Goal: Ask a question

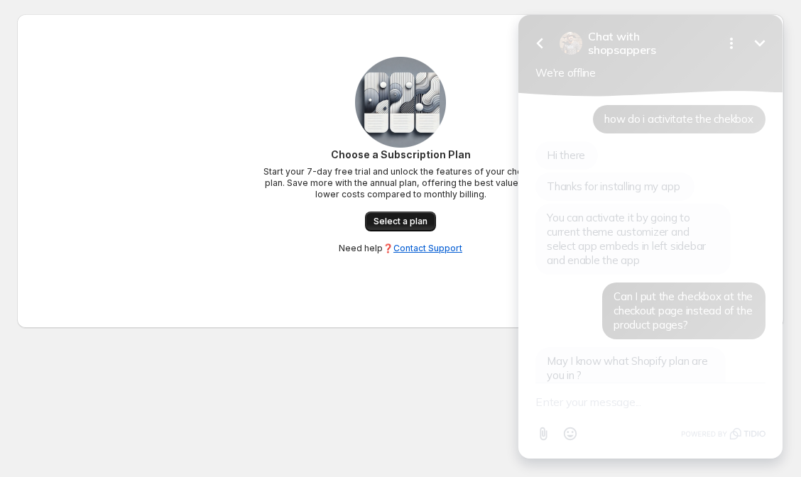
scroll to position [1236, 0]
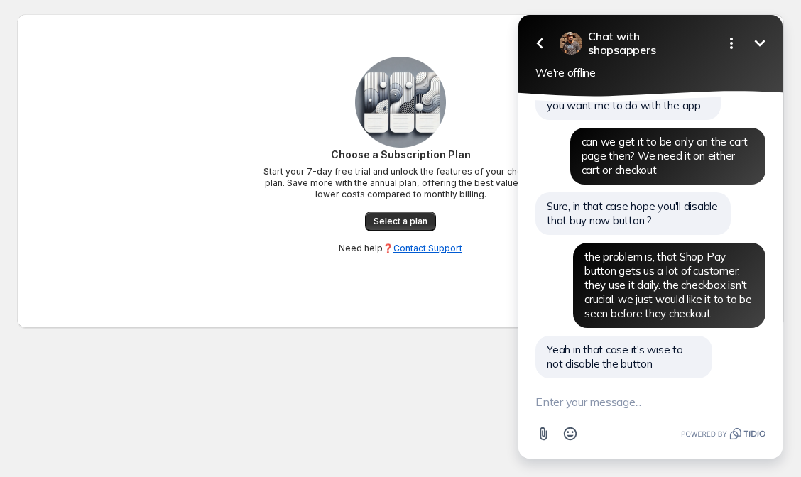
click at [753, 45] on icon "Minimize" at bounding box center [759, 43] width 17 height 17
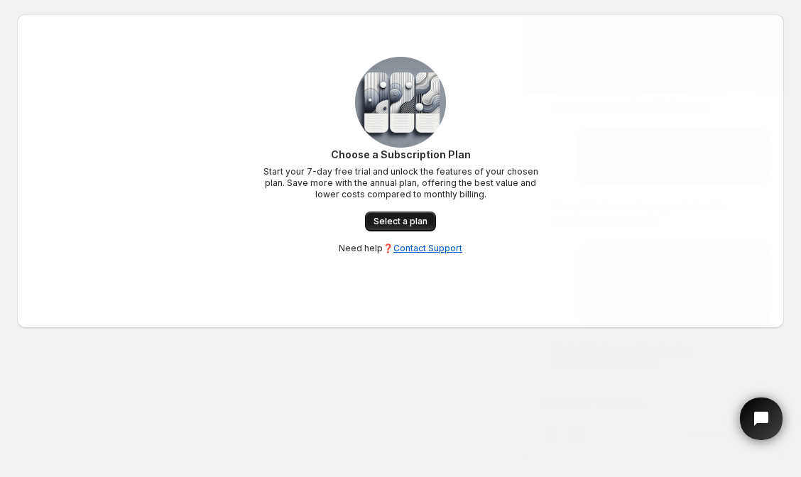
click at [391, 218] on span "Select a plan" at bounding box center [401, 221] width 54 height 11
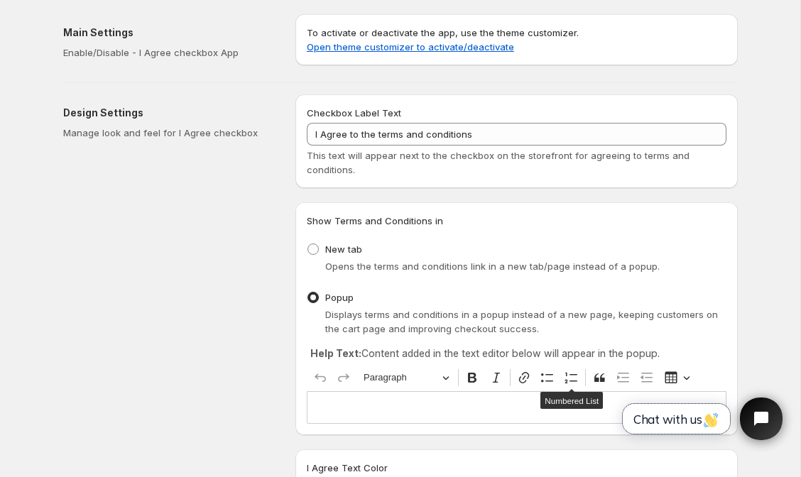
click at [647, 421] on span "Chat with us" at bounding box center [676, 419] width 86 height 15
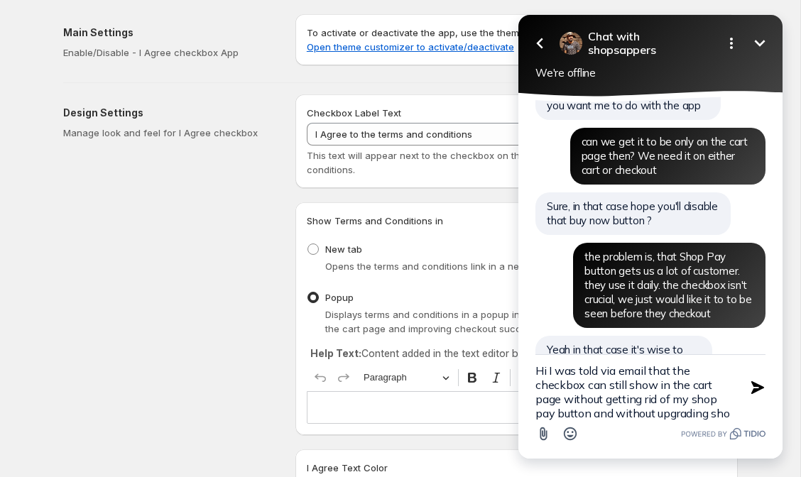
scroll to position [17, 0]
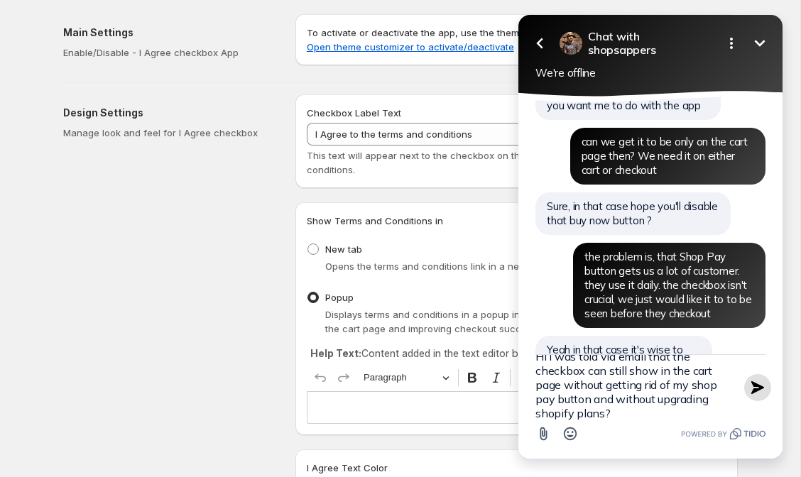
type textarea "Hi I was told via email that the checkbox can still show in the cart page witho…"
click at [755, 383] on icon "button" at bounding box center [757, 387] width 13 height 13
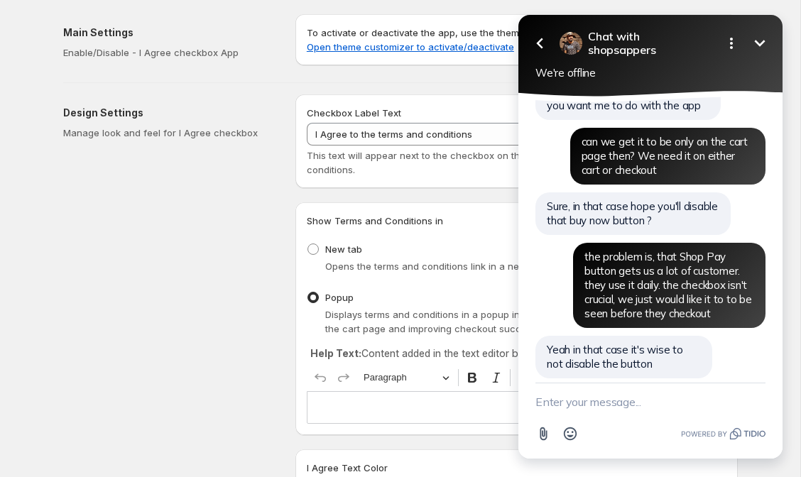
scroll to position [0, 0]
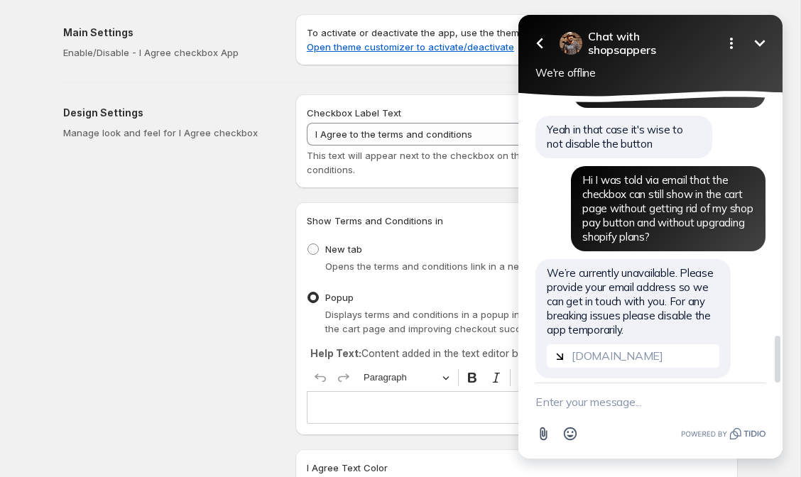
click at [629, 344] on input "[DOMAIN_NAME]" at bounding box center [633, 355] width 173 height 23
click at [608, 344] on input "[DOMAIN_NAME]" at bounding box center [633, 355] width 173 height 23
click at [757, 40] on icon "Minimize" at bounding box center [759, 43] width 17 height 17
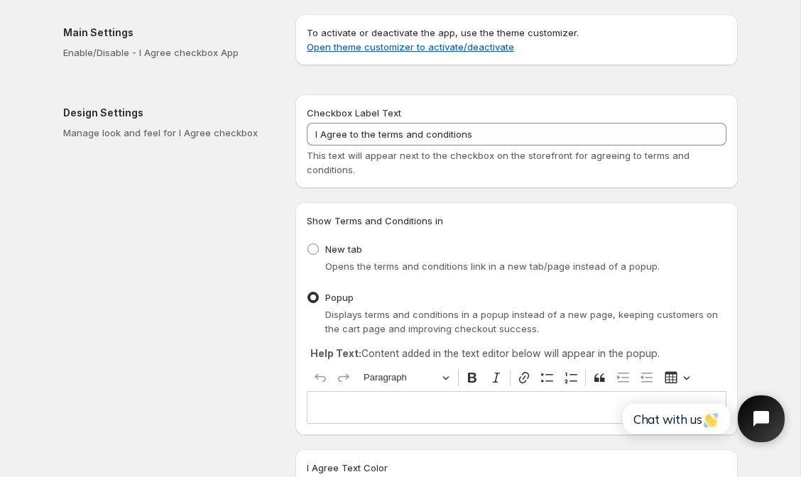
click at [769, 418] on icon "Open chat widget" at bounding box center [769, 419] width 13 height 13
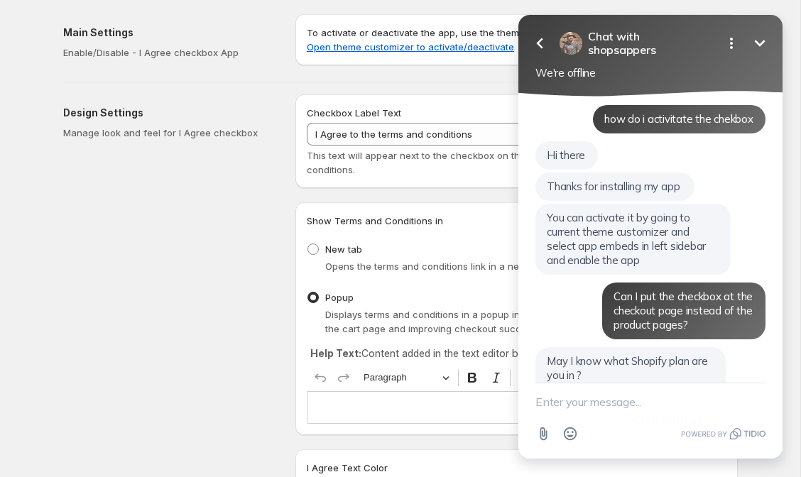
scroll to position [1456, 0]
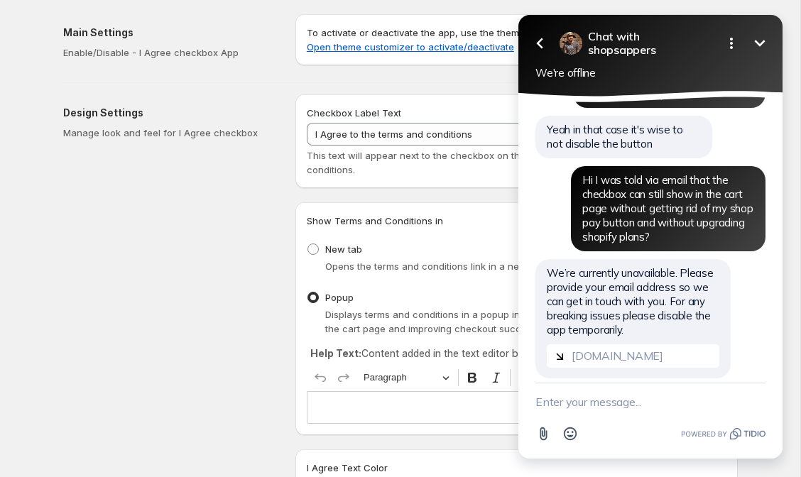
click at [757, 50] on icon "Minimize" at bounding box center [759, 43] width 17 height 17
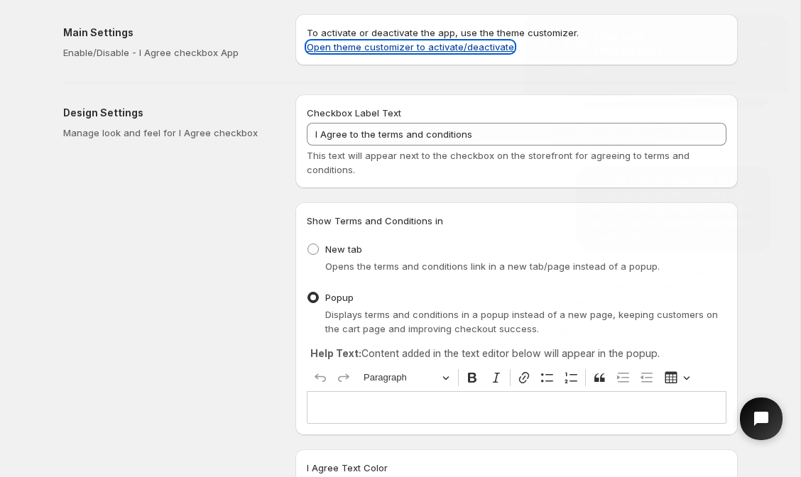
click at [474, 48] on link "Open theme customizer to activate/deactivate" at bounding box center [410, 46] width 207 height 11
